Goal: Task Accomplishment & Management: Complete application form

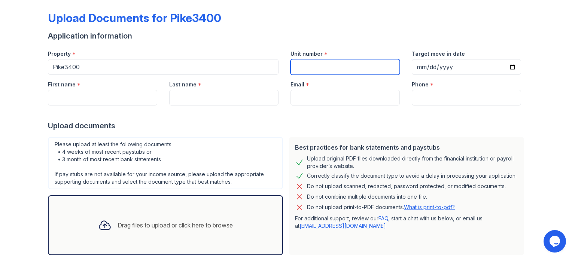
click at [311, 69] on input "Unit number" at bounding box center [344, 67] width 109 height 16
type input "231"
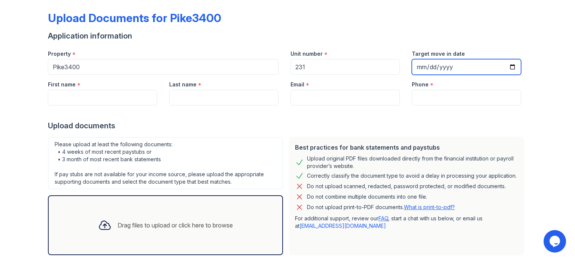
click at [509, 64] on input "Target move in date" at bounding box center [466, 67] width 109 height 16
type input "[DATE]"
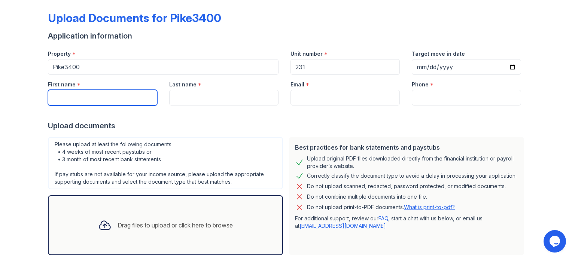
click at [135, 95] on input "First name" at bounding box center [102, 98] width 109 height 16
type input "Naia"
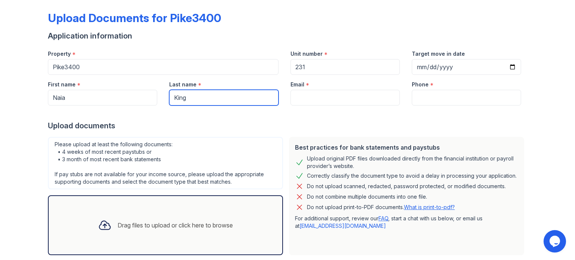
type input "King"
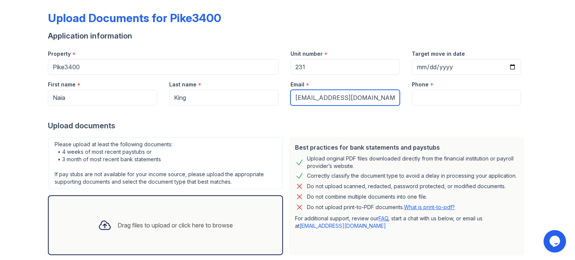
type input "[EMAIL_ADDRESS][DOMAIN_NAME]"
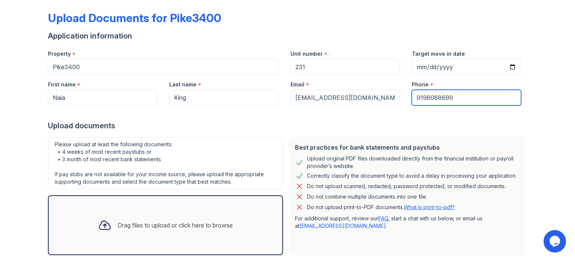
scroll to position [73, 0]
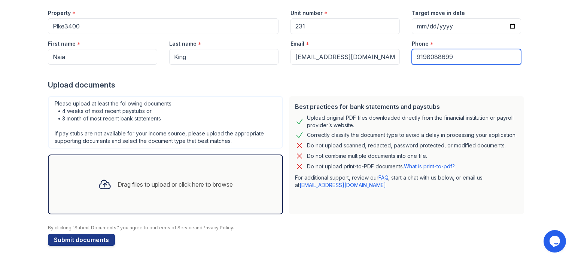
type input "9198088699"
click at [145, 167] on div "Drag files to upload or click here to browse" at bounding box center [165, 185] width 235 height 60
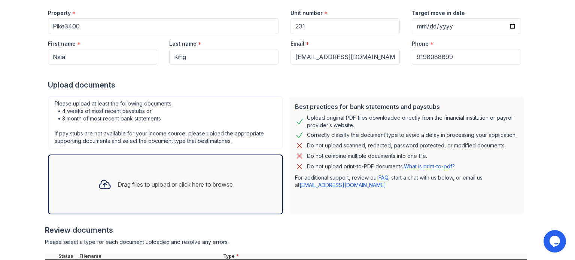
scroll to position [141, 0]
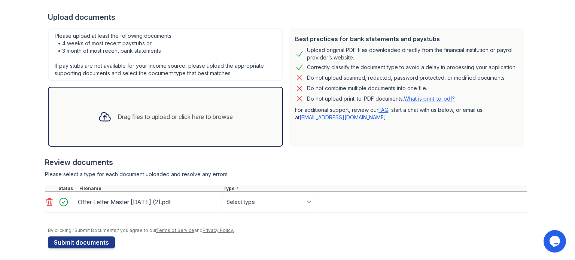
click at [198, 113] on div "Drag files to upload or click here to browse" at bounding box center [175, 116] width 115 height 9
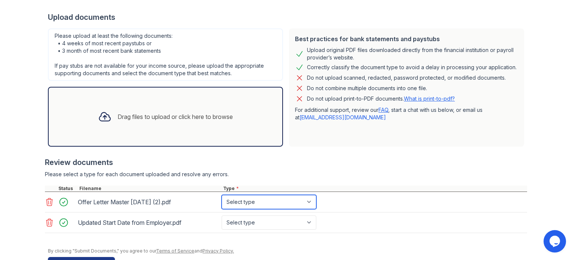
click at [279, 199] on select "Select type Paystub Bank Statement Offer Letter Tax Documents Benefit Award Let…" at bounding box center [269, 202] width 95 height 14
select select "offer_letter"
click at [222, 195] on select "Select type Paystub Bank Statement Offer Letter Tax Documents Benefit Award Let…" at bounding box center [269, 202] width 95 height 14
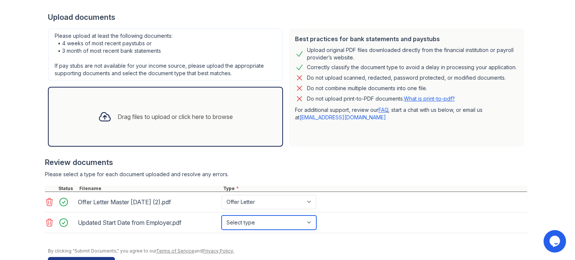
click at [259, 220] on select "Select type Paystub Bank Statement Offer Letter Tax Documents Benefit Award Let…" at bounding box center [269, 223] width 95 height 14
select select "offer_letter"
click at [222, 216] on select "Select type Paystub Bank Statement Offer Letter Tax Documents Benefit Award Let…" at bounding box center [269, 223] width 95 height 14
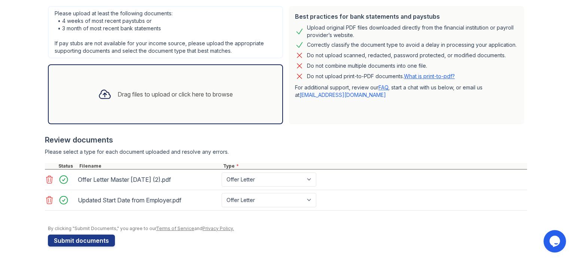
click at [163, 88] on div "Drag files to upload or click here to browse" at bounding box center [165, 94] width 147 height 25
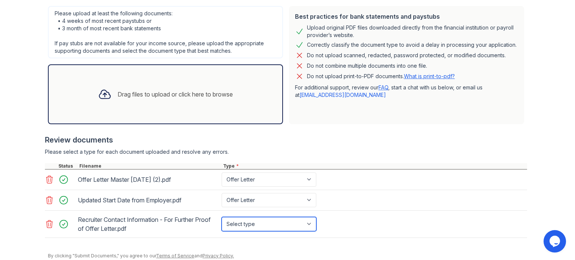
click at [253, 220] on select "Select type Paystub Bank Statement Offer Letter Tax Documents Benefit Award Let…" at bounding box center [269, 224] width 95 height 14
select select "other"
click at [222, 217] on select "Select type Paystub Bank Statement Offer Letter Tax Documents Benefit Award Let…" at bounding box center [269, 224] width 95 height 14
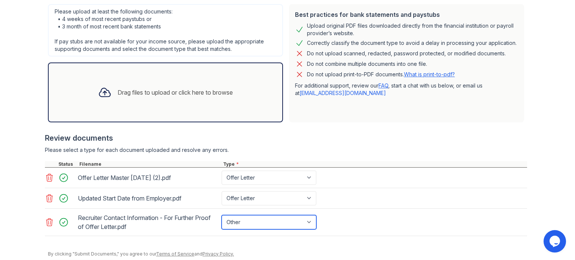
scroll to position [190, 0]
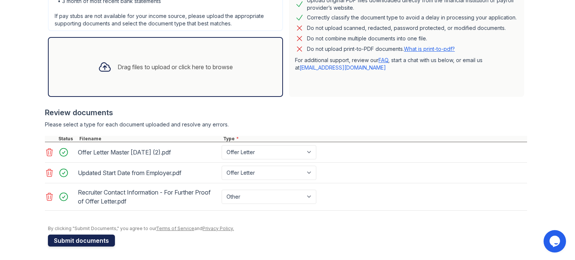
click at [86, 242] on button "Submit documents" at bounding box center [81, 241] width 67 height 12
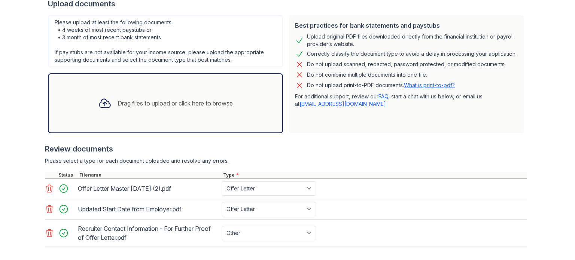
scroll to position [235, 0]
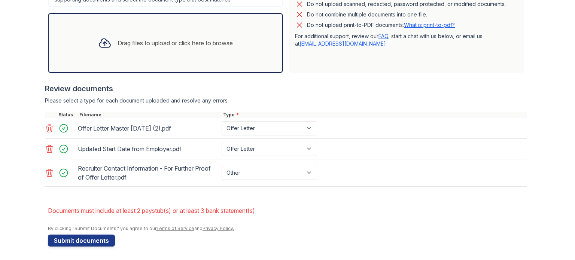
click at [382, 33] on link "FAQ" at bounding box center [383, 36] width 10 height 6
click at [226, 171] on select "Paystub Bank Statement Offer Letter Tax Documents Benefit Award Letter Investme…" at bounding box center [269, 173] width 95 height 14
click at [190, 187] on div at bounding box center [286, 190] width 482 height 7
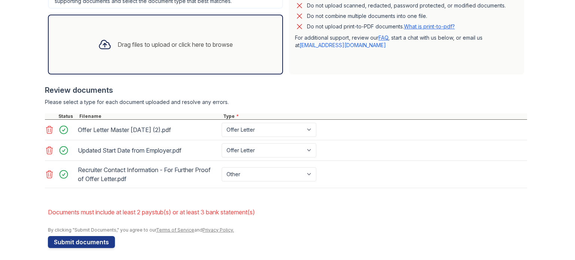
scroll to position [234, 0]
click at [439, 28] on link "What is print-to-pdf?" at bounding box center [429, 26] width 51 height 6
